Goal: Task Accomplishment & Management: Manage account settings

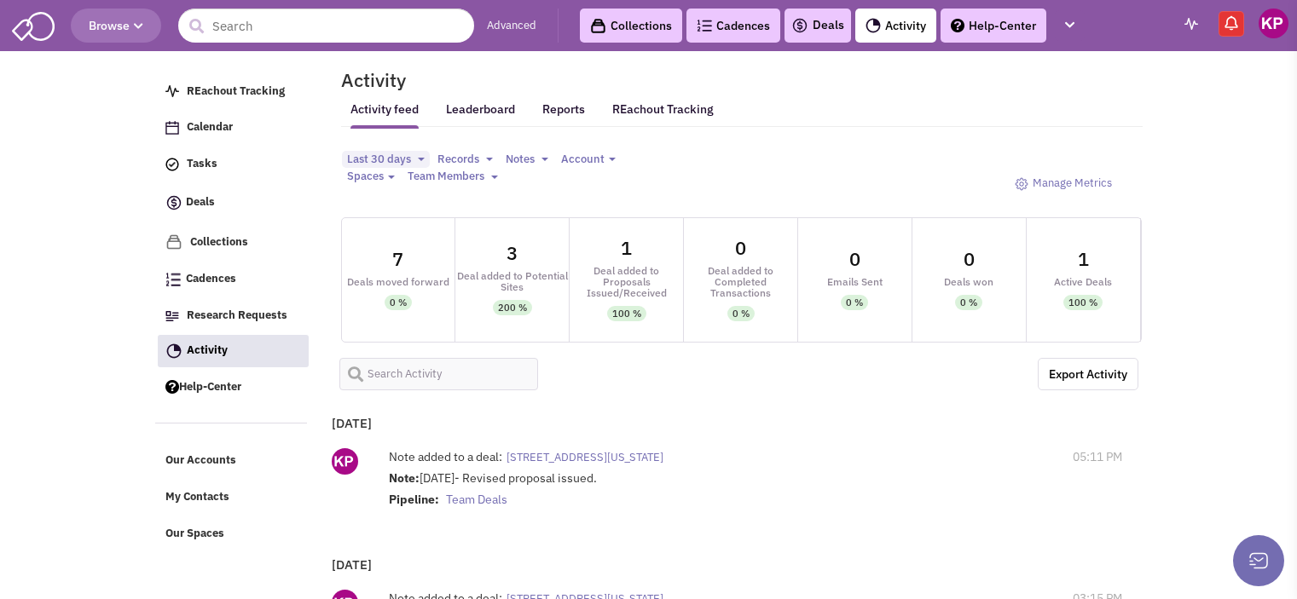
select select
click at [826, 33] on link "Deals" at bounding box center [817, 25] width 53 height 20
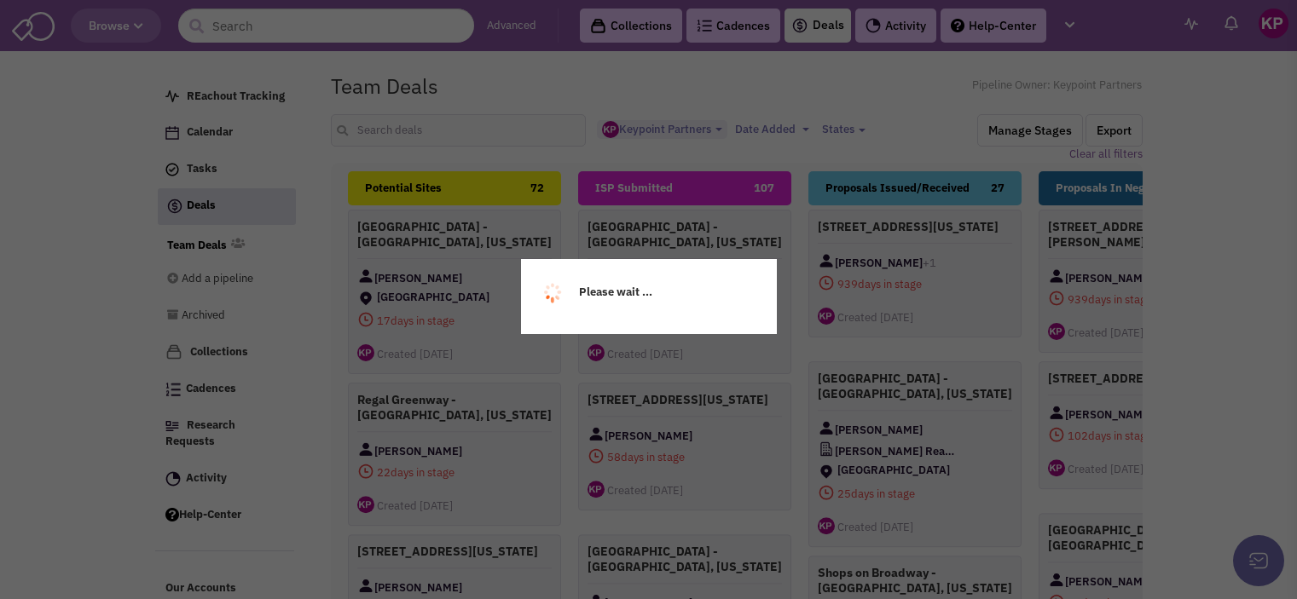
select select "1896"
select select
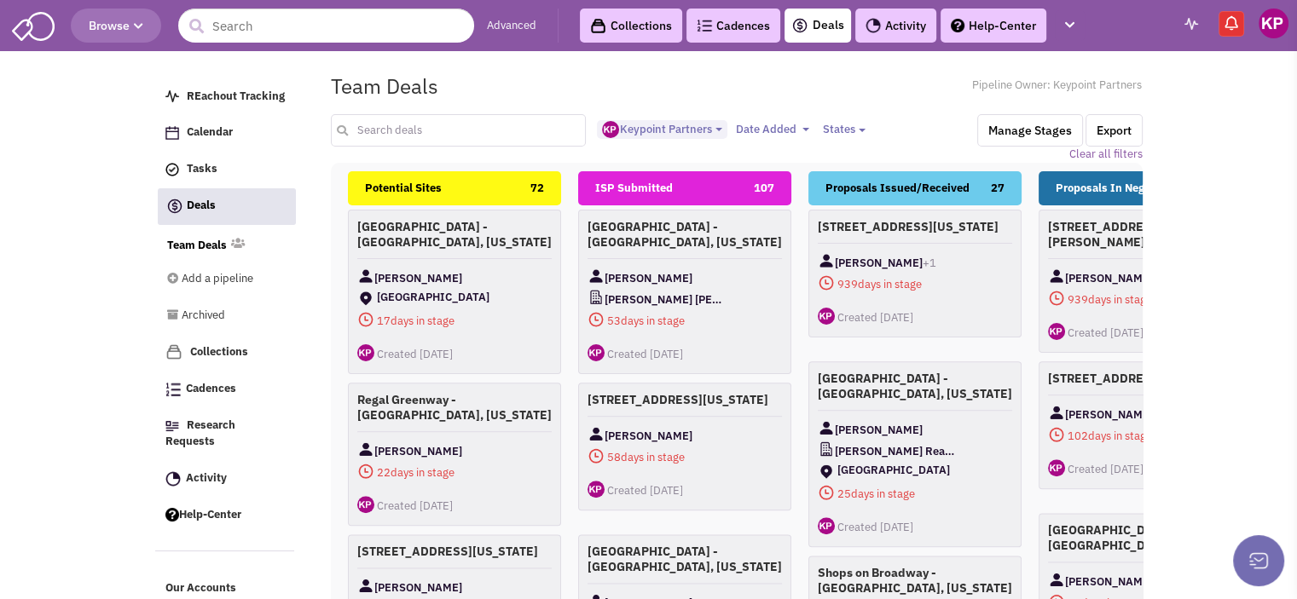
drag, startPoint x: 0, startPoint y: 0, endPoint x: 444, endPoint y: 133, distance: 463.6
click at [444, 133] on input "text" at bounding box center [459, 130] width 256 height 32
type input "liberty"
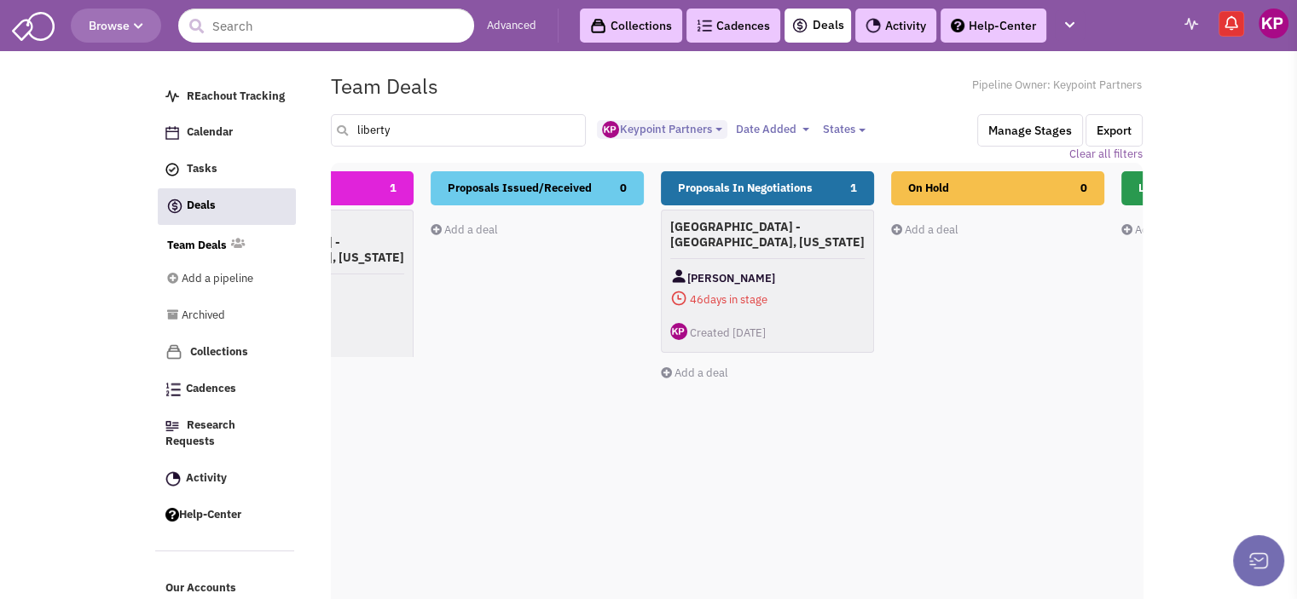
scroll to position [0, 378]
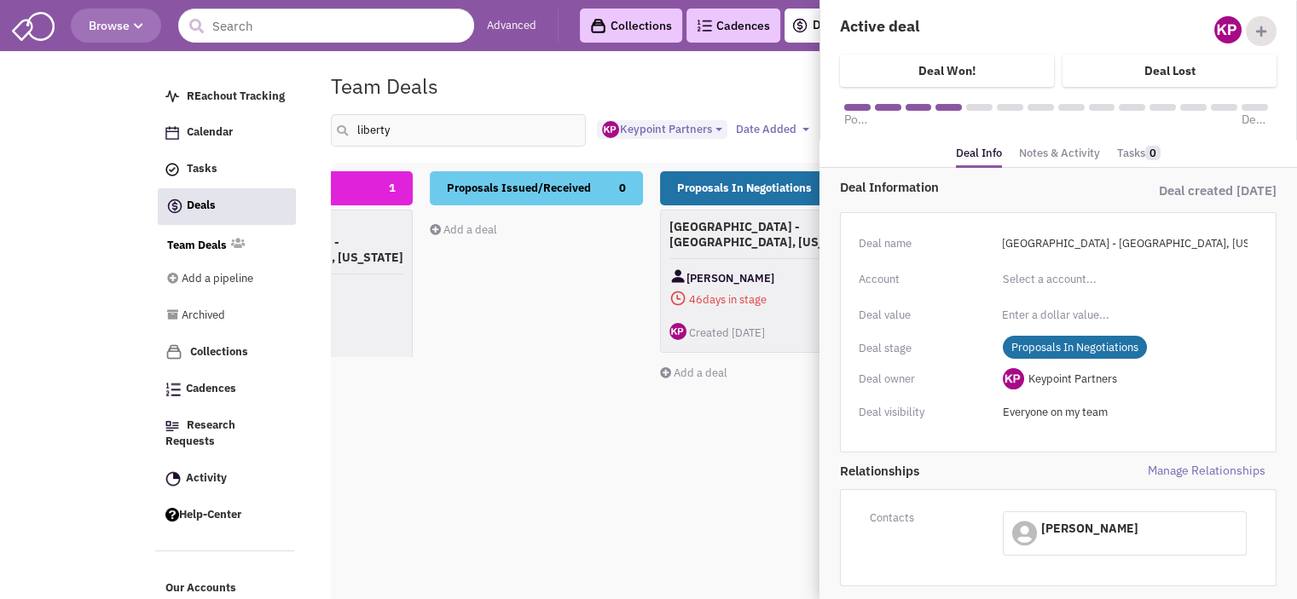
click at [1040, 149] on link "Notes & Activity" at bounding box center [1059, 153] width 81 height 25
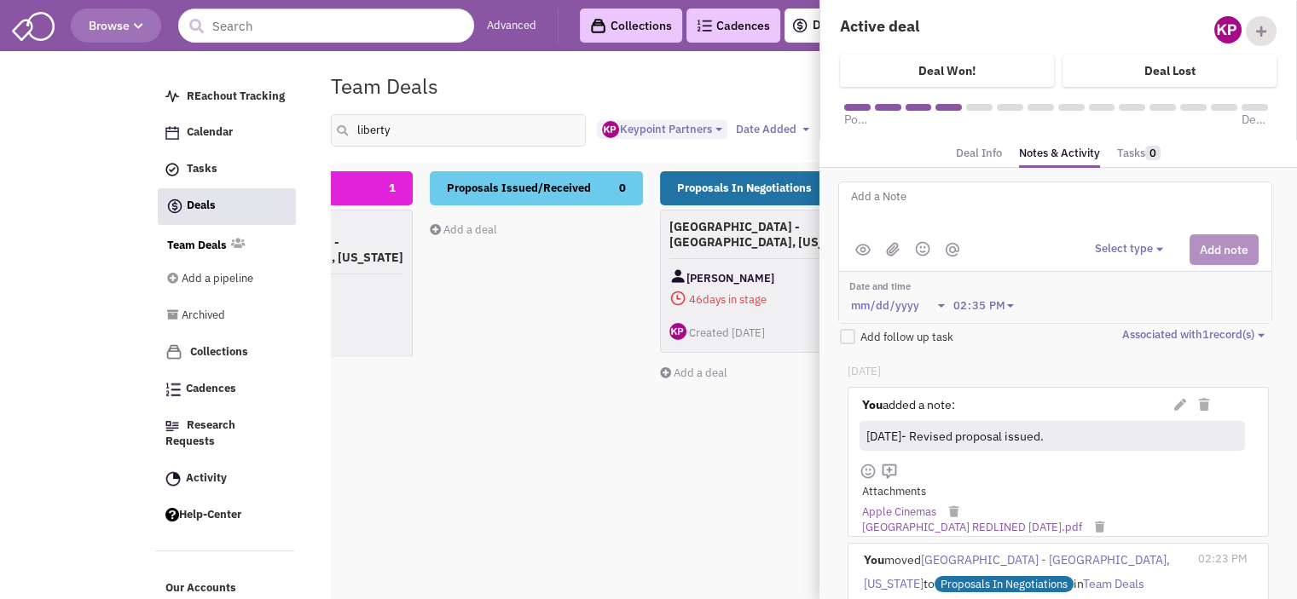
click at [951, 213] on textarea at bounding box center [1060, 210] width 422 height 47
click at [1058, 198] on textarea "[DATE]- [PERSON_NAME]; LL is negotiating wit CMX and does not intend to respond." at bounding box center [1060, 210] width 422 height 47
click at [1121, 246] on button "Select type" at bounding box center [1130, 249] width 73 height 16
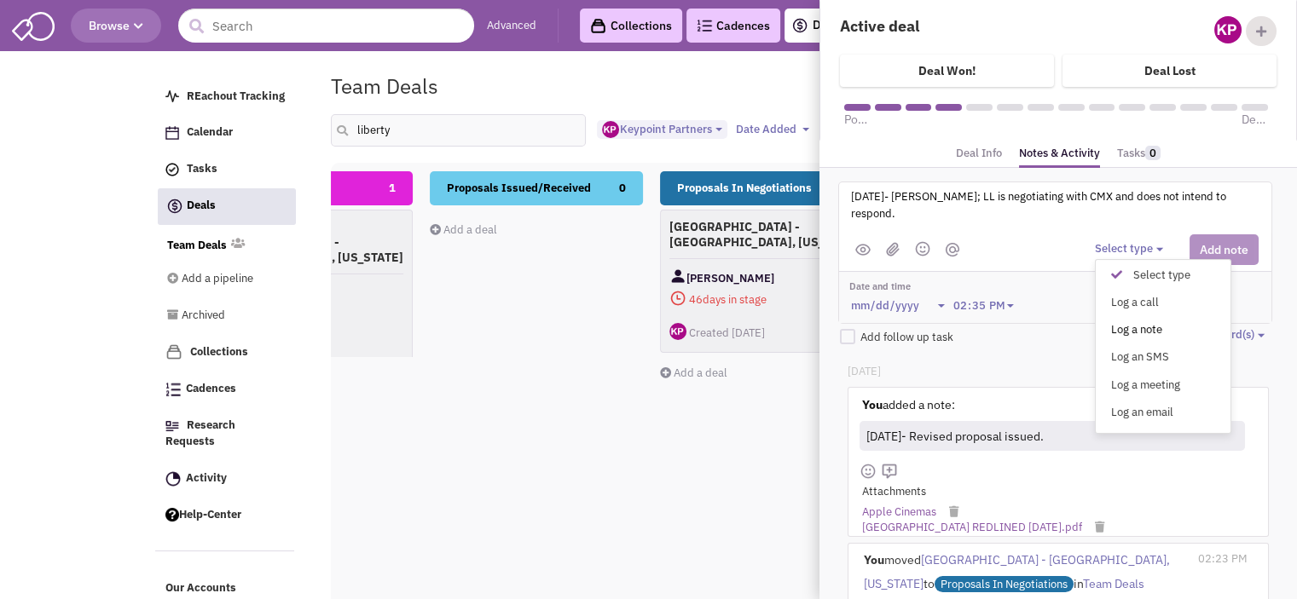
click at [1141, 324] on div "Log a note" at bounding box center [1121, 330] width 42 height 16
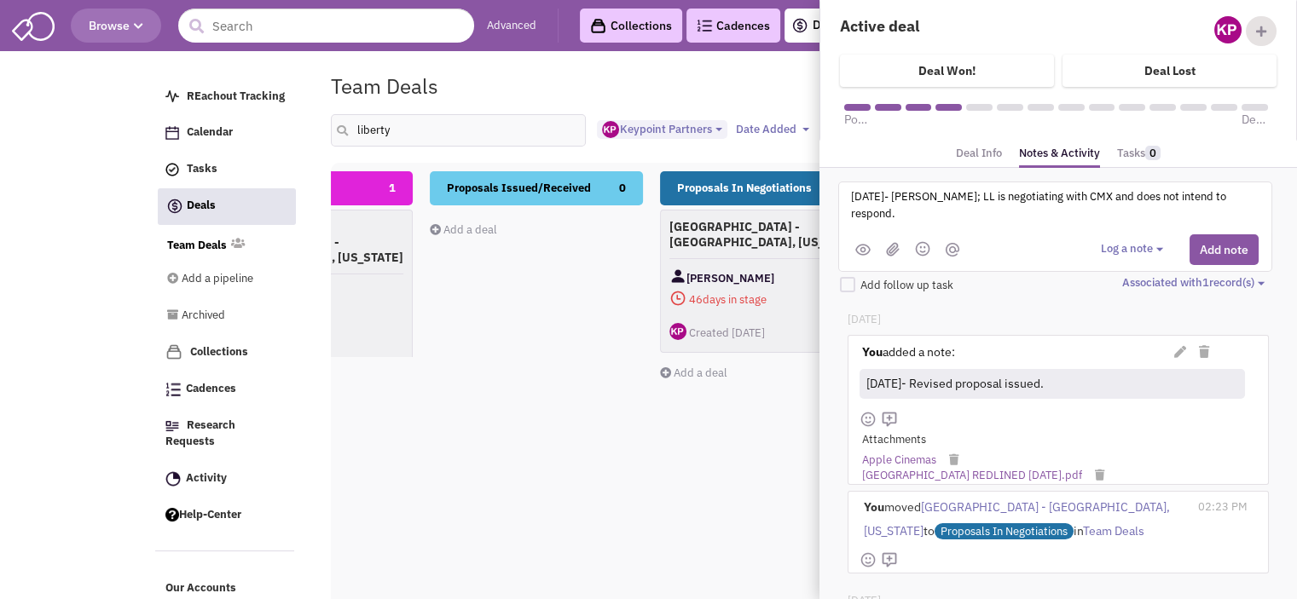
click at [1246, 199] on textarea "[DATE]- [PERSON_NAME]; LL is negotiating with CMX and does not intend to respon…" at bounding box center [1060, 210] width 422 height 47
click at [1247, 199] on textarea "[DATE]- [PERSON_NAME]; LL is negotiating with CMX and does not intend to respon…" at bounding box center [1060, 210] width 422 height 47
type textarea "[DATE]- [PERSON_NAME]; LL is negotiating with CMX and does not intend to respon…"
click at [1219, 250] on button "Add note" at bounding box center [1223, 249] width 69 height 31
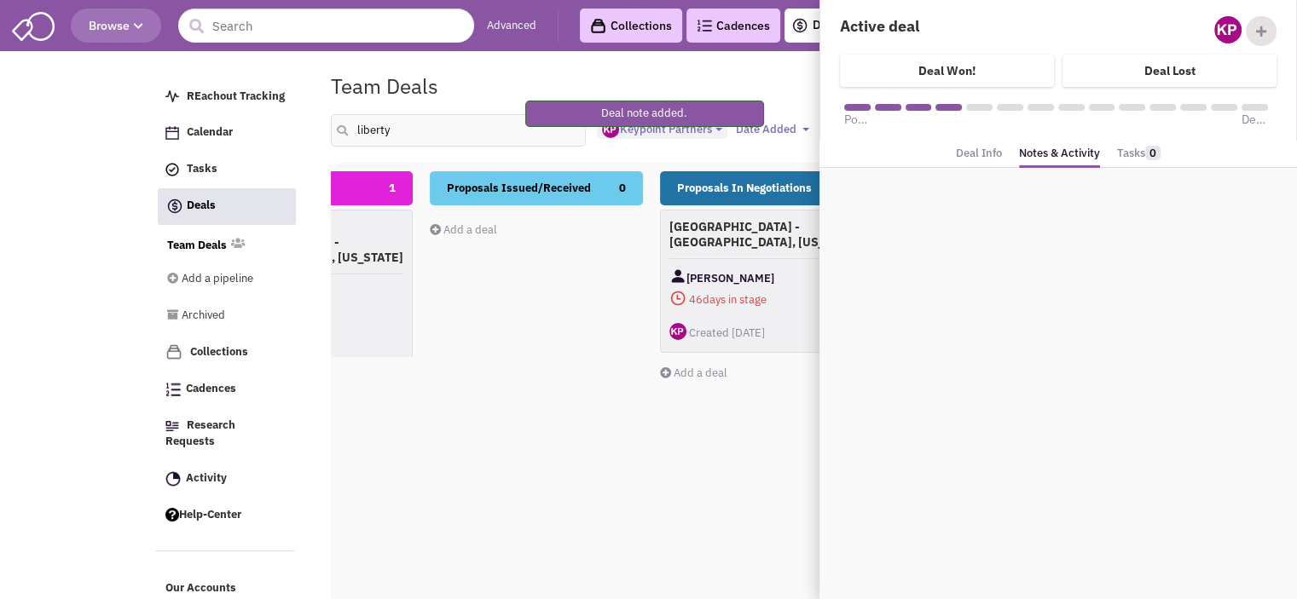
click at [743, 459] on div "Proposals In Negotiations 1 [GEOGRAPHIC_DATA] - [GEOGRAPHIC_DATA], [US_STATE] […" at bounding box center [766, 473] width 213 height 605
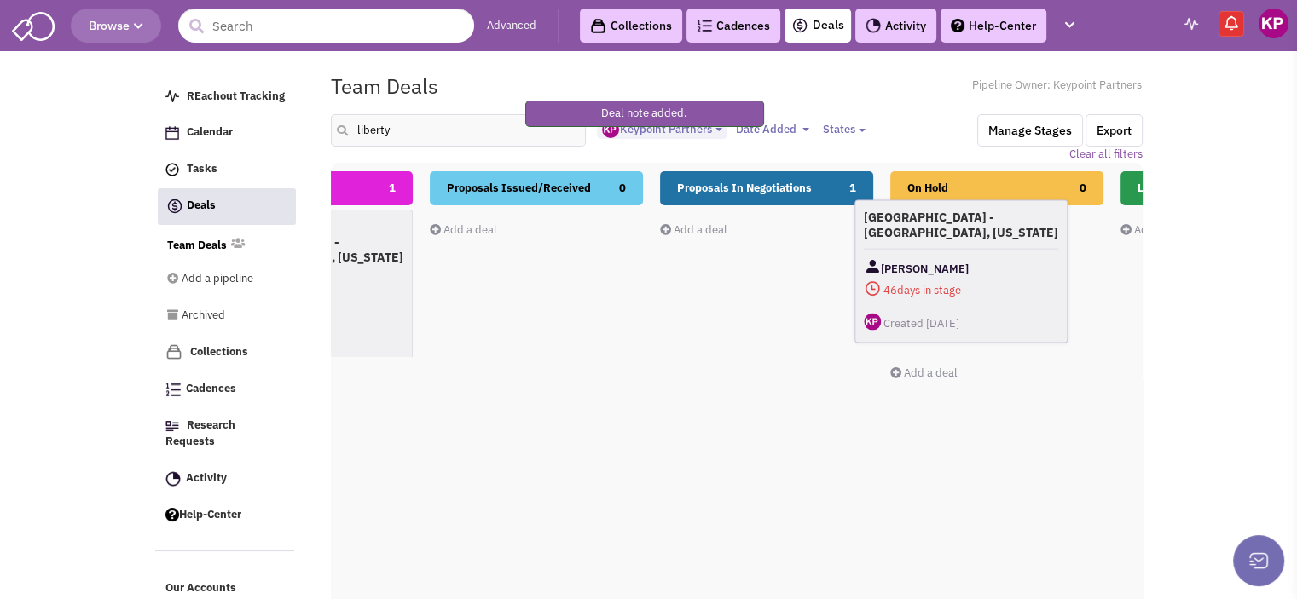
drag, startPoint x: 768, startPoint y: 244, endPoint x: 963, endPoint y: 235, distance: 195.4
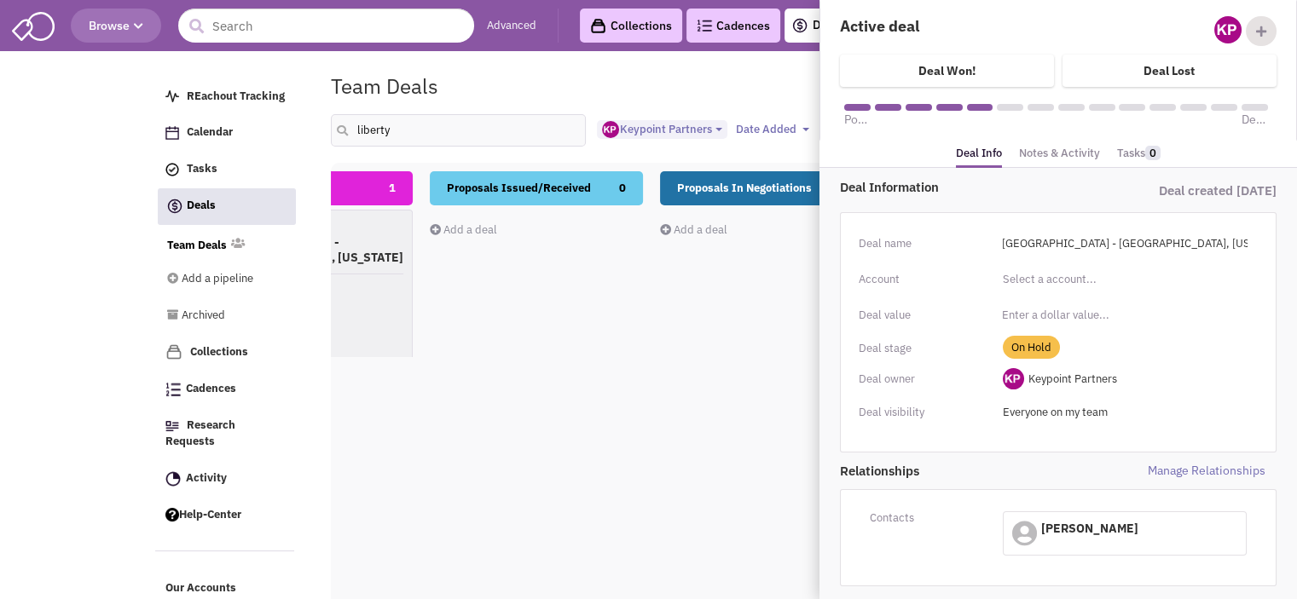
click at [1046, 155] on link "Notes & Activity" at bounding box center [1059, 153] width 81 height 25
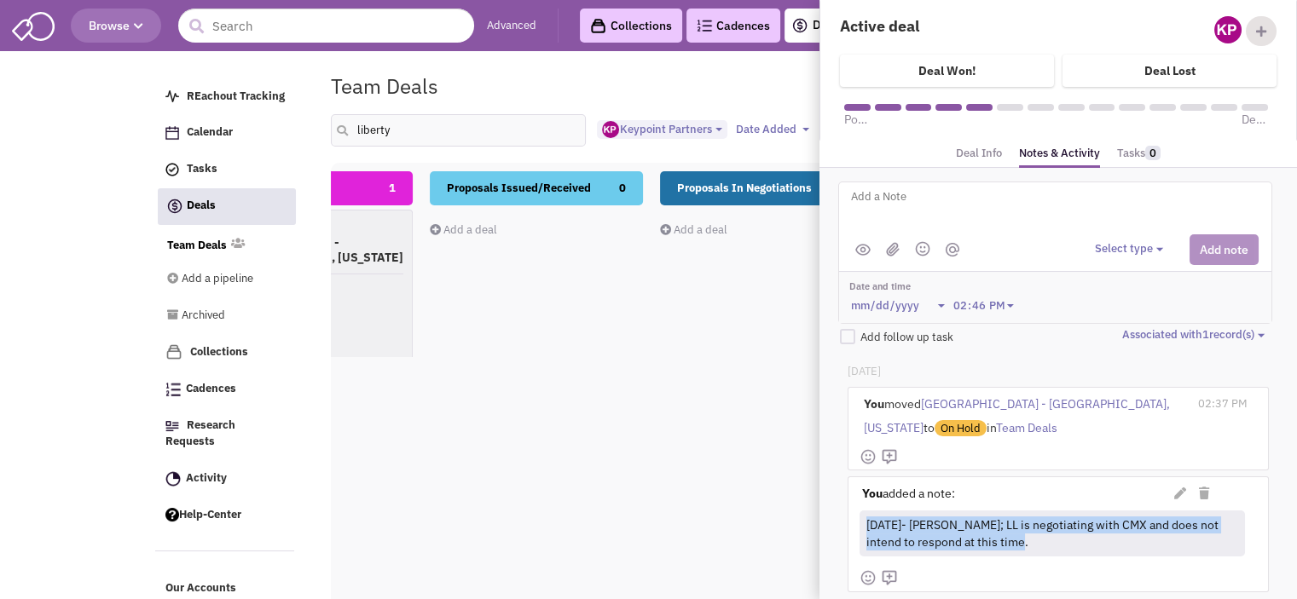
drag, startPoint x: 868, startPoint y: 523, endPoint x: 1035, endPoint y: 534, distance: 167.4
click at [1035, 534] on div "[DATE]- [PERSON_NAME]; LL is negotiating with CMX and does not intend to respon…" at bounding box center [1050, 534] width 375 height 42
copy div "[DATE]- [PERSON_NAME]; LL is negotiating with CMX and does not intend to respon…"
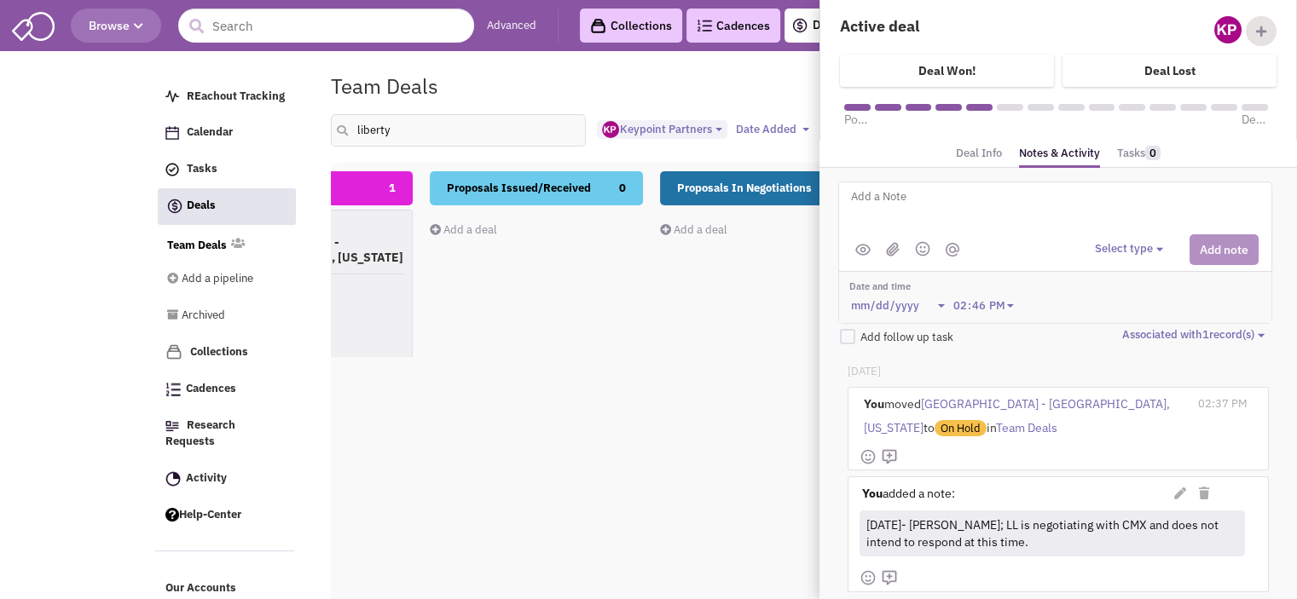
click at [434, 344] on div "Proposals Issued/Received 0 Add a deal Total: $ 0" at bounding box center [536, 473] width 213 height 605
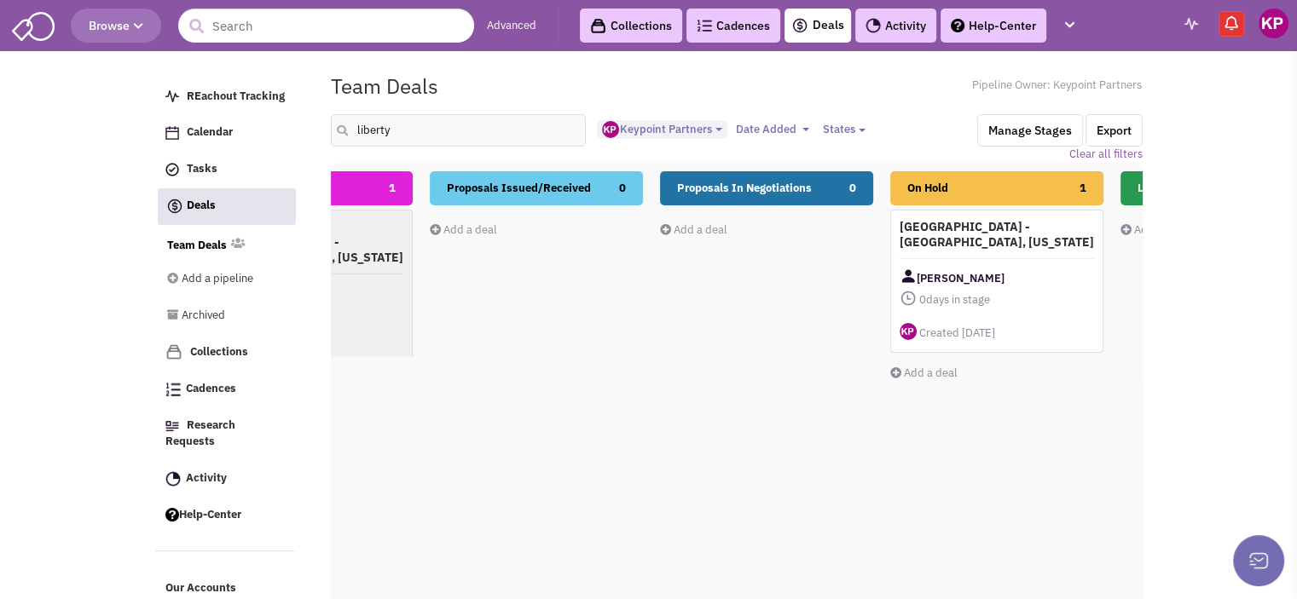
scroll to position [7, 0]
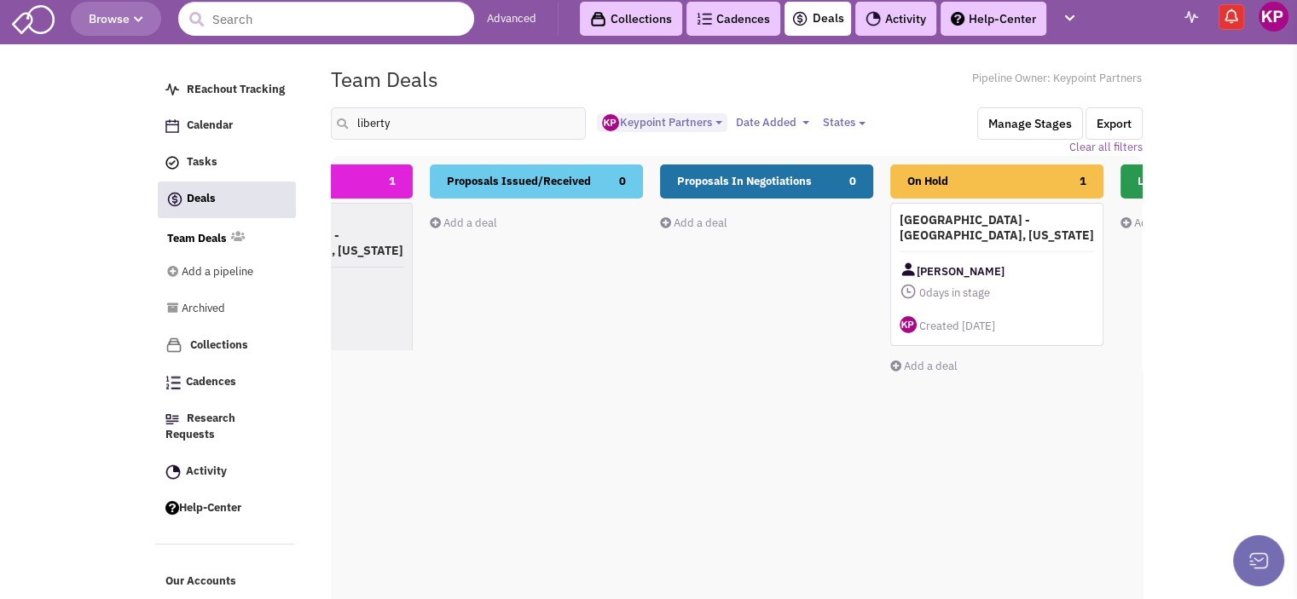
click at [796, 461] on div "Proposals In Negotiations 0 Add a deal Total: $ 0" at bounding box center [766, 467] width 213 height 605
click at [899, 19] on link "Activity" at bounding box center [895, 19] width 81 height 34
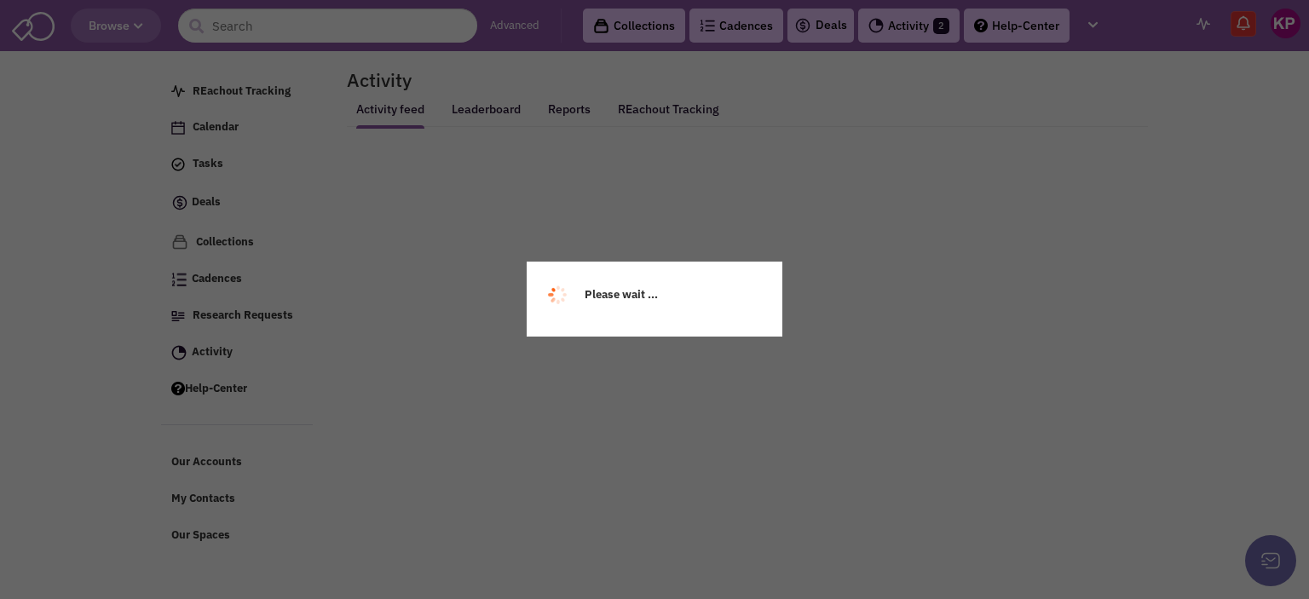
select select
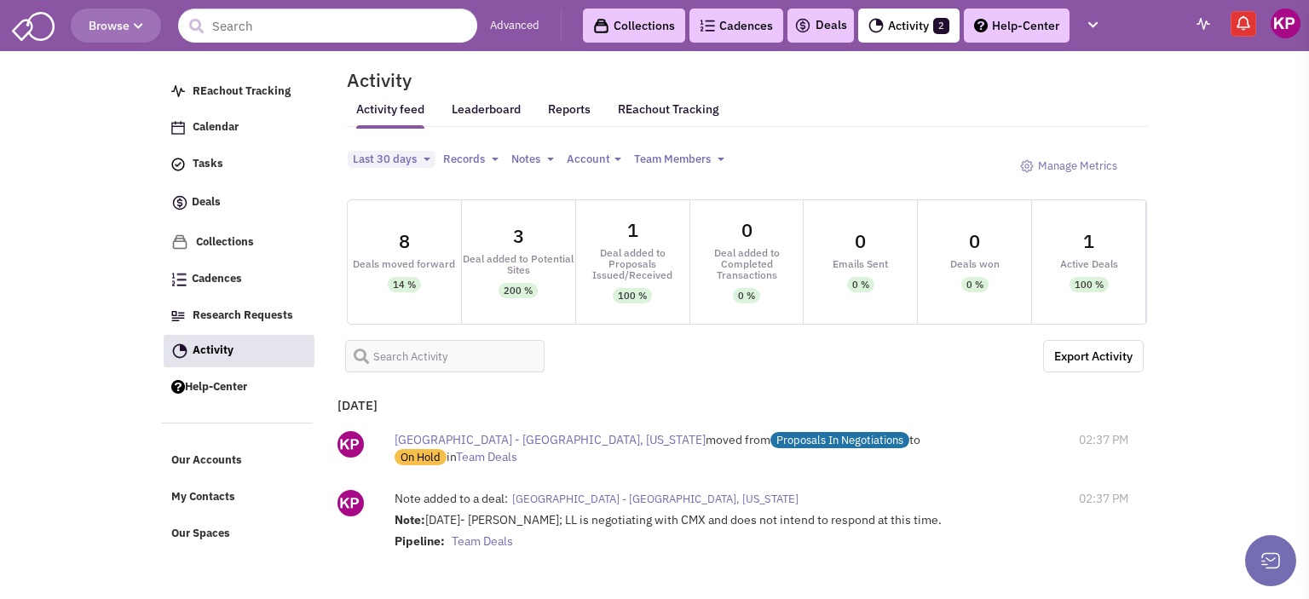
select select
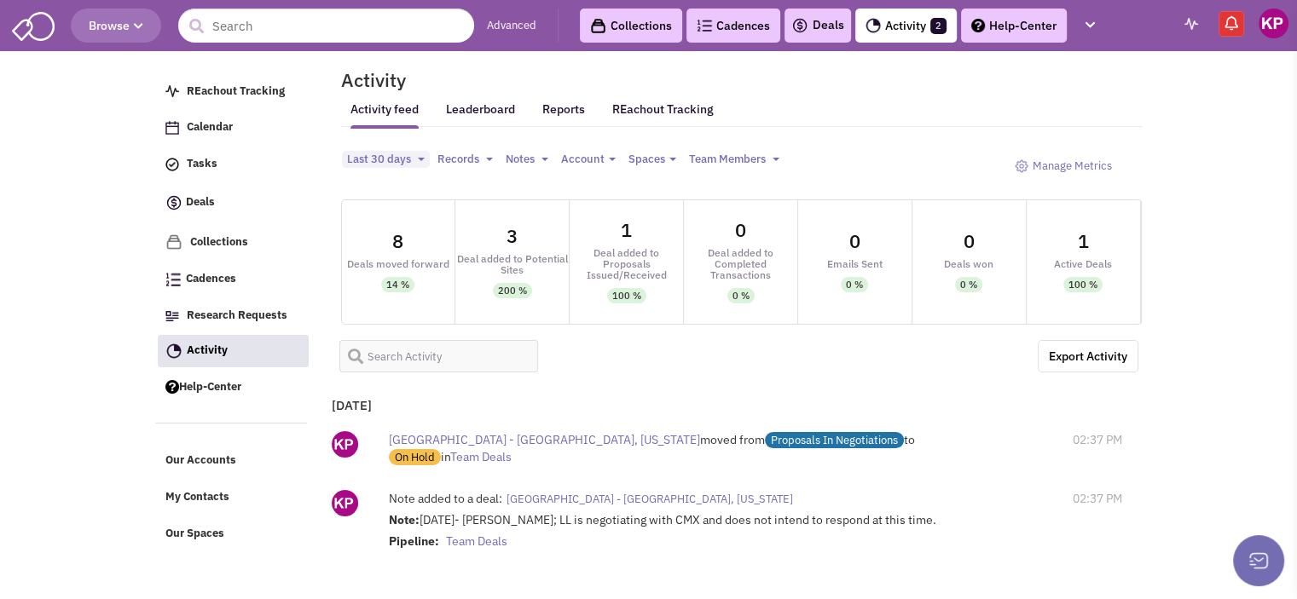
click at [909, 18] on link "Activity 2" at bounding box center [905, 26] width 101 height 34
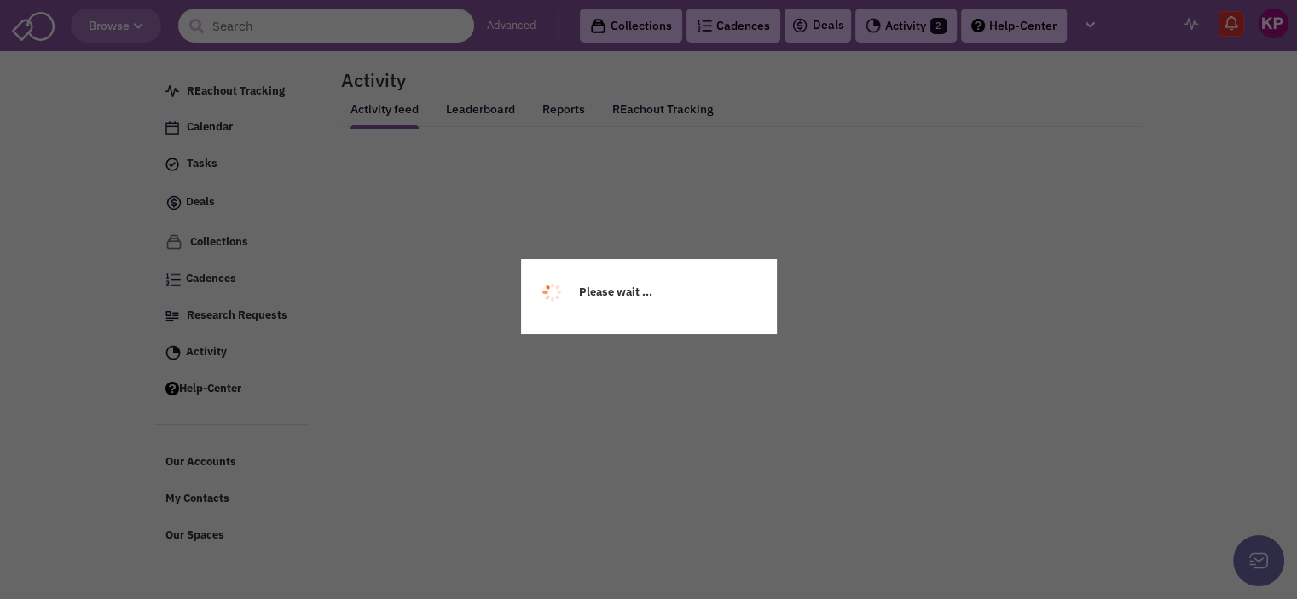
select select
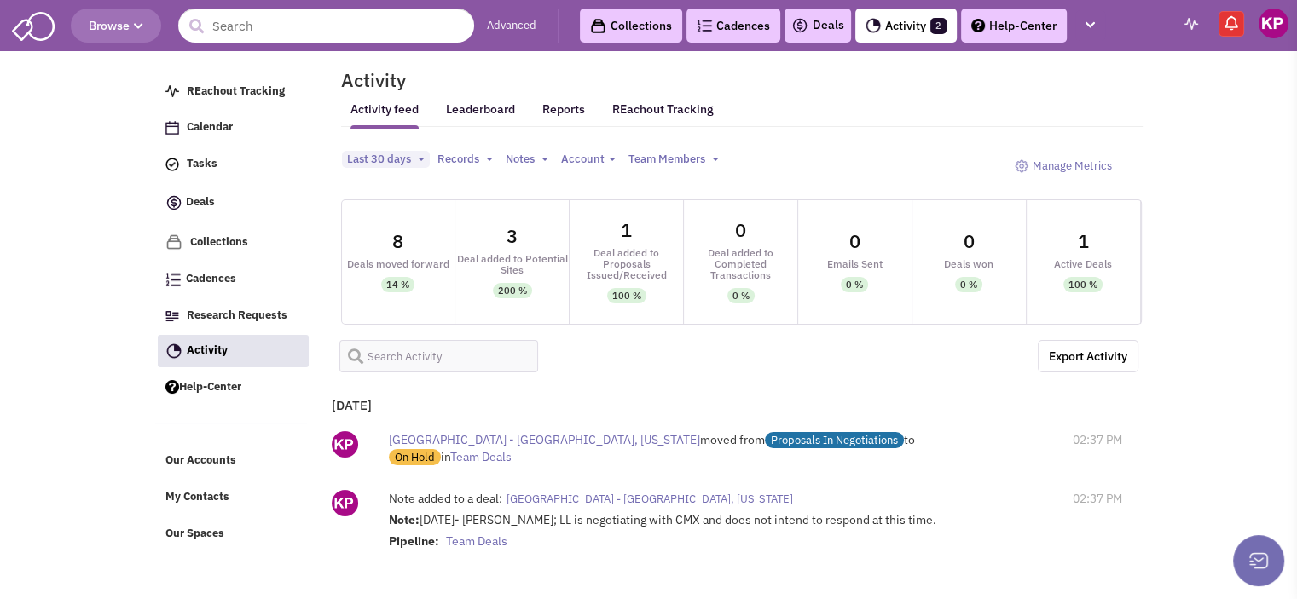
select select
click at [1275, 23] on img at bounding box center [1273, 24] width 30 height 30
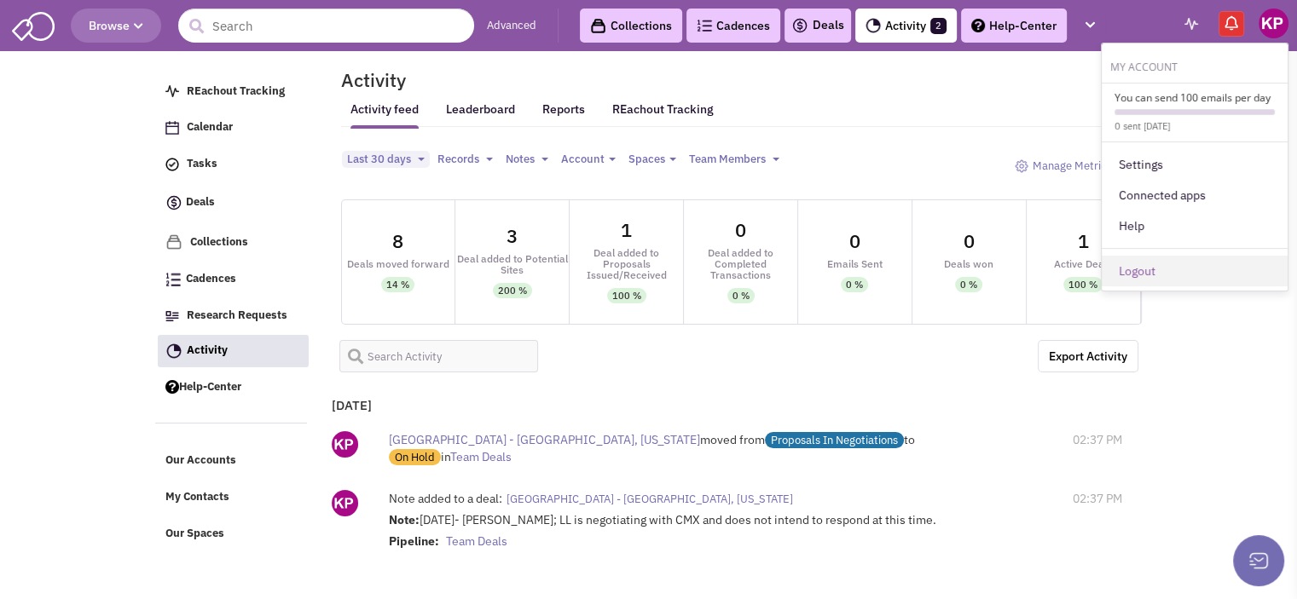
click at [1128, 269] on link "Logout" at bounding box center [1194, 271] width 186 height 31
